Goal: Task Accomplishment & Management: Manage account settings

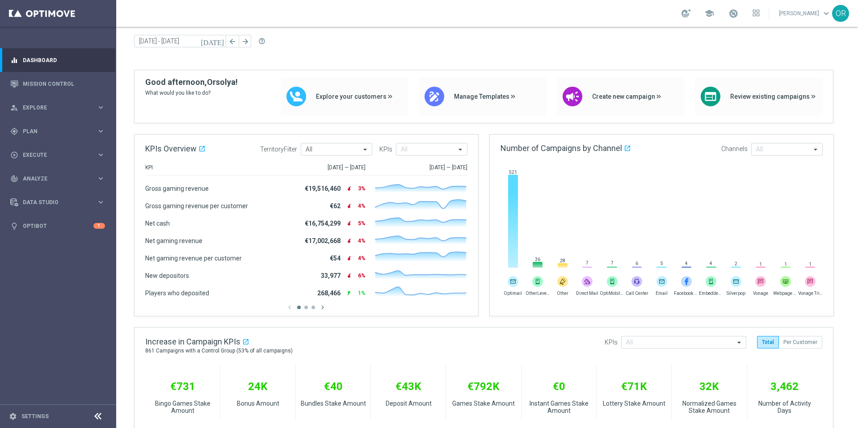
scroll to position [30, 0]
click at [53, 86] on link "Mission Control" at bounding box center [64, 84] width 82 height 24
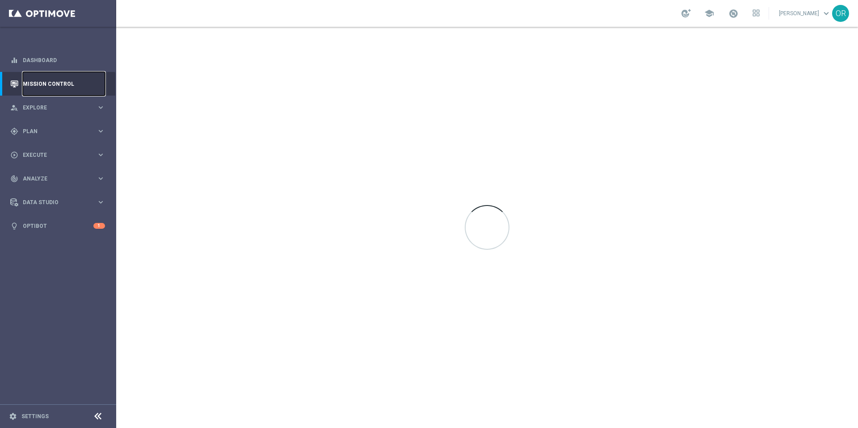
scroll to position [0, 0]
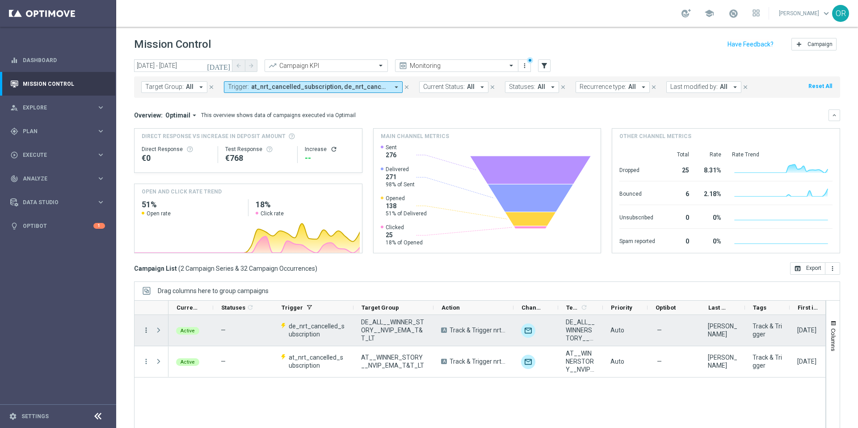
click at [147, 333] on icon "more_vert" at bounding box center [146, 330] width 8 height 8
click at [205, 337] on span "Campaign Details" at bounding box center [186, 336] width 45 height 6
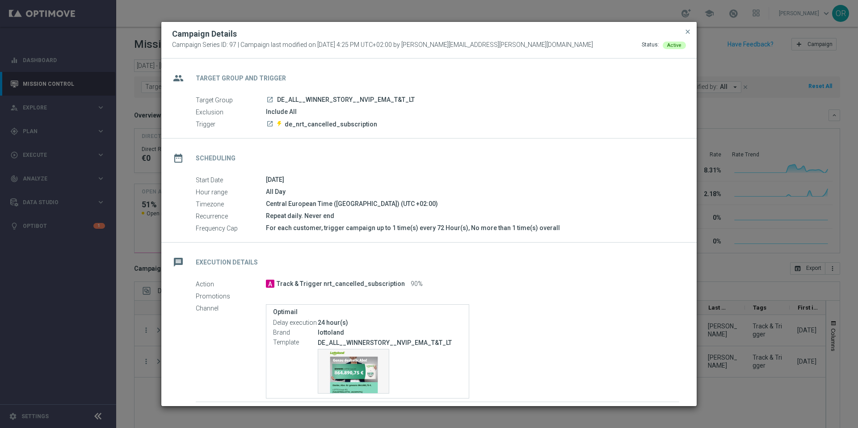
click at [178, 160] on icon "date_range" at bounding box center [178, 158] width 16 height 16
click at [320, 210] on div "Start Date 17 Sep 2025 Hour range All Day Timezone Central European Time (Budap…" at bounding box center [428, 204] width 535 height 58
click at [685, 30] on span "close" at bounding box center [687, 31] width 7 height 7
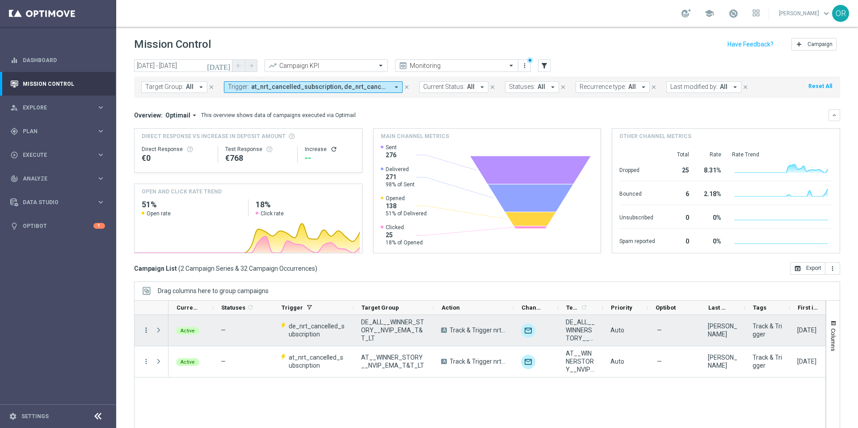
click at [145, 333] on icon "more_vert" at bounding box center [146, 330] width 8 height 8
click at [185, 391] on div "Edit" at bounding box center [205, 390] width 83 height 6
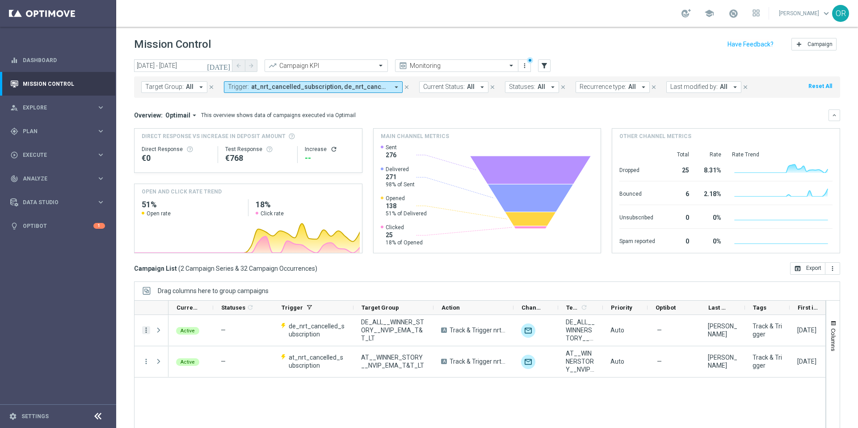
click at [146, 330] on icon "more_vert" at bounding box center [146, 330] width 8 height 8
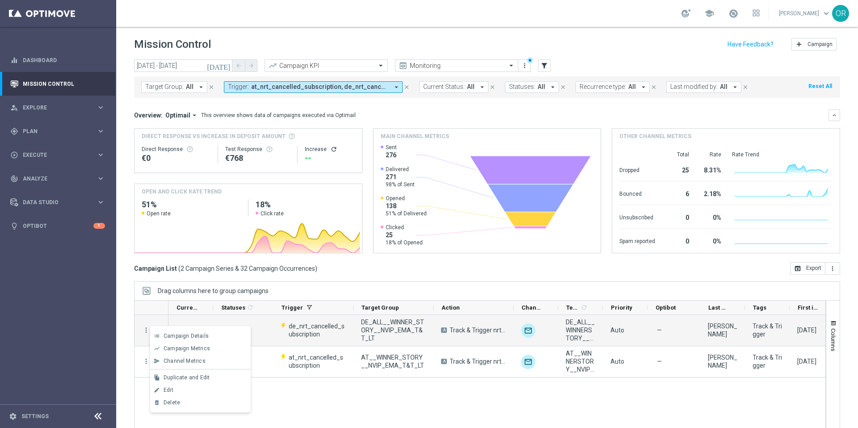
click at [299, 405] on div "Active — de_nrt_cancelled_subscription DE_ALL__WINNER_STORY__NVIP_EMA_T&T_LT A …" at bounding box center [497, 376] width 657 height 122
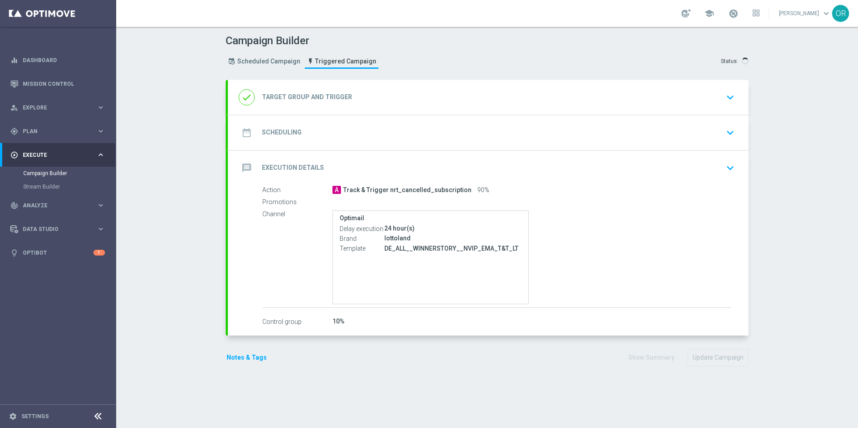
type input "DE_ALL__WINNER_STORY__NVIP_EMA_T&T_LT"
radio input "false"
radio input "true"
type input "de_nrt_cancelled_subscription"
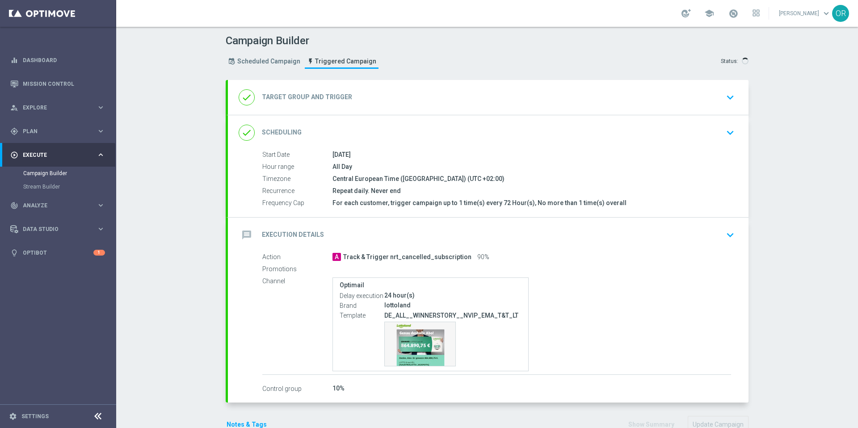
type input "Total NGR"
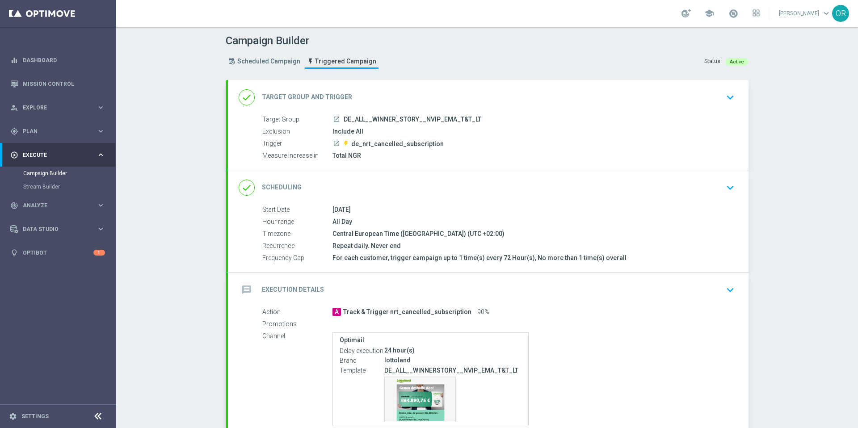
click at [726, 189] on icon "keyboard_arrow_down" at bounding box center [730, 187] width 13 height 13
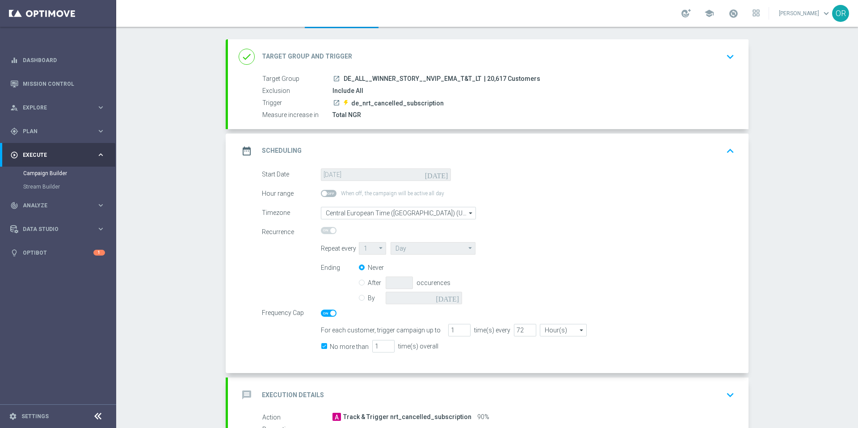
scroll to position [50, 0]
